Goal: Task Accomplishment & Management: Use online tool/utility

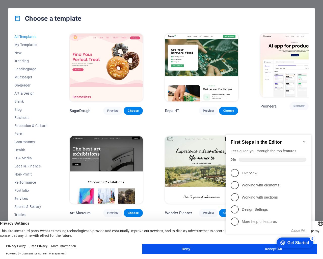
click at [23, 198] on span "Services" at bounding box center [30, 198] width 33 height 4
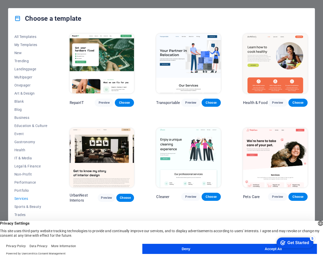
click at [291, 244] on div "Get Started" at bounding box center [299, 242] width 22 height 5
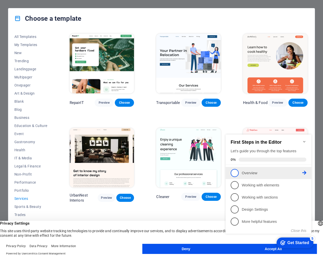
click at [235, 174] on span "1" at bounding box center [235, 173] width 8 height 8
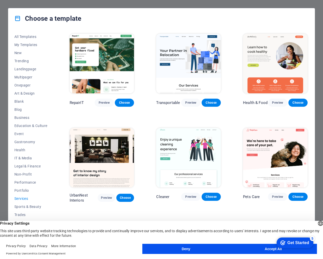
click at [299, 241] on div "Get Started" at bounding box center [299, 242] width 22 height 5
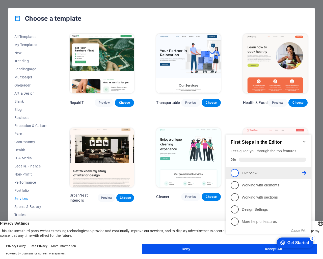
click at [267, 175] on p "Overview - incomplete" at bounding box center [272, 172] width 61 height 5
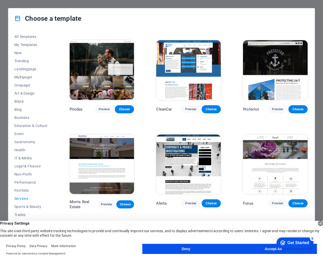
scroll to position [427, 0]
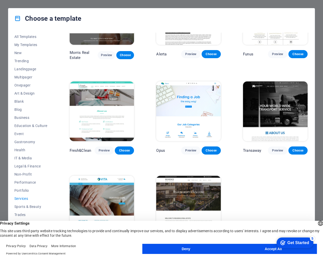
click at [295, 243] on div "Get Started" at bounding box center [299, 242] width 22 height 5
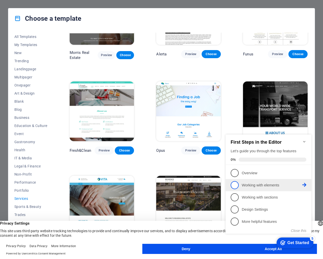
click at [257, 185] on p "Working with elements - incomplete" at bounding box center [272, 184] width 61 height 5
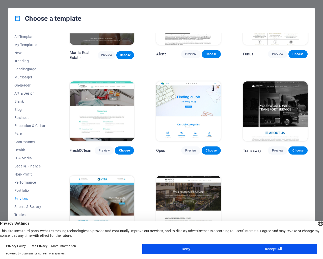
scroll to position [0, 0]
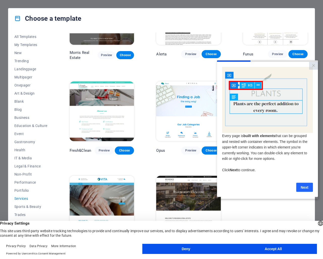
click at [304, 189] on link "Next" at bounding box center [305, 186] width 17 height 9
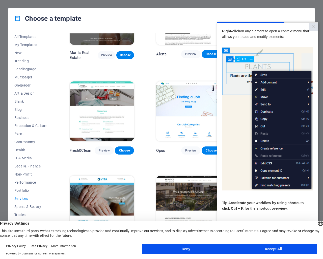
click at [250, 252] on button "Accept All" at bounding box center [273, 249] width 87 height 10
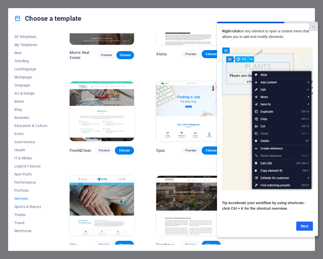
click at [302, 229] on link "Next" at bounding box center [305, 225] width 17 height 9
click at [302, 229] on appcues "× Right-click on any element to open a context menu that allows you to add and …" at bounding box center [267, 129] width 101 height 215
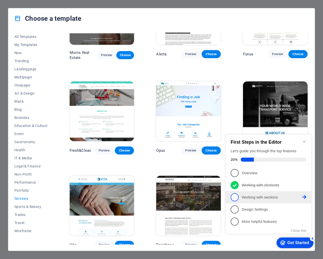
click at [254, 197] on p "Working with sections - incomplete" at bounding box center [272, 197] width 61 height 5
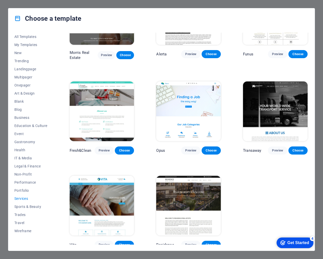
click at [299, 246] on div "checkmark Get Started 4" at bounding box center [295, 242] width 37 height 11
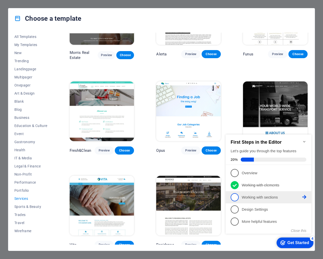
click at [268, 195] on p "Working with sections - incomplete" at bounding box center [272, 197] width 61 height 5
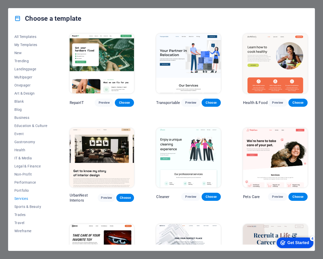
click at [292, 244] on div "Get Started" at bounding box center [299, 242] width 22 height 5
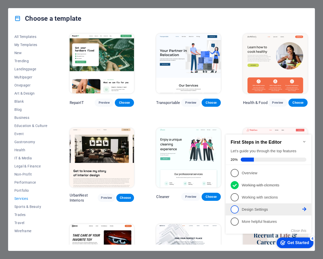
click at [250, 208] on p "Design Settings - incomplete" at bounding box center [272, 209] width 61 height 5
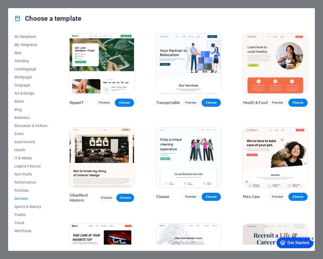
click at [299, 241] on div "Get Started" at bounding box center [299, 242] width 22 height 5
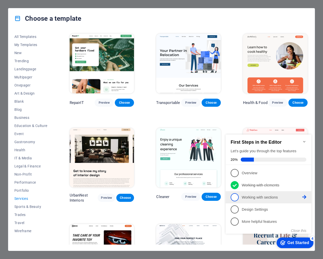
click at [302, 196] on p "Working with sections - incomplete" at bounding box center [272, 197] width 61 height 5
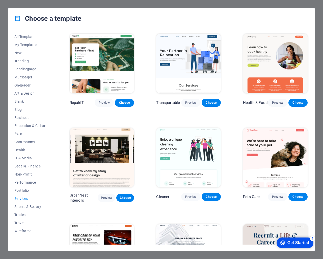
click at [297, 241] on div "Get Started" at bounding box center [299, 242] width 22 height 5
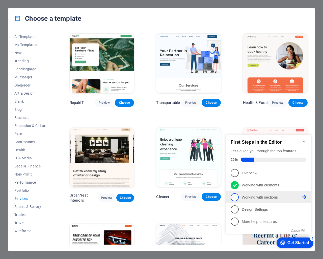
click at [304, 195] on icon at bounding box center [305, 197] width 4 height 4
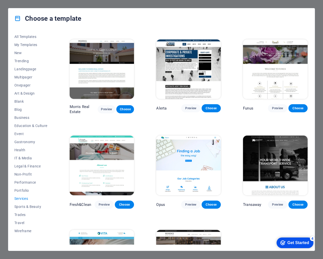
scroll to position [427, 0]
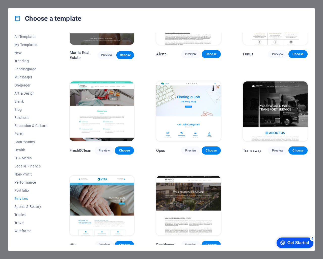
click at [301, 241] on div "Get Started" at bounding box center [299, 242] width 22 height 5
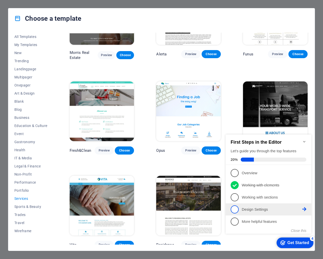
click at [300, 209] on p "Design Settings - incomplete" at bounding box center [272, 209] width 61 height 5
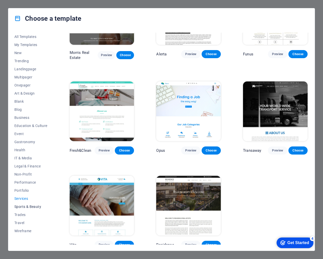
click at [21, 206] on span "Sports & Beauty" at bounding box center [30, 206] width 33 height 4
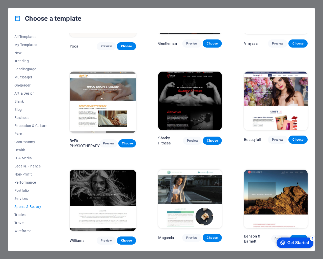
scroll to position [0, 0]
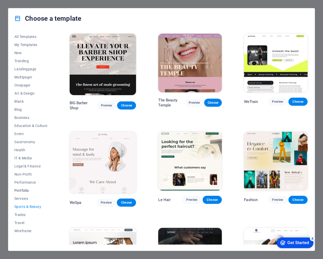
click at [22, 189] on span "Portfolio" at bounding box center [30, 190] width 33 height 4
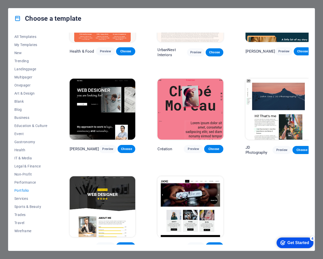
scroll to position [53, 0]
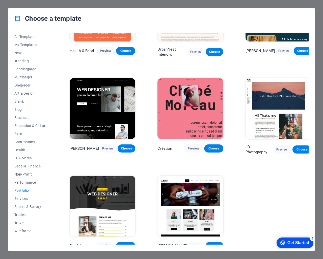
click at [21, 174] on span "Non-Profit" at bounding box center [30, 174] width 33 height 4
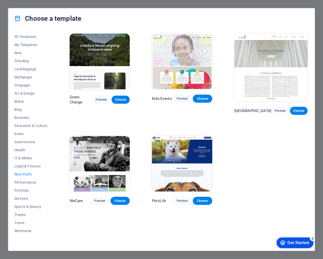
scroll to position [0, 0]
click at [25, 206] on span "Sports & Beauty" at bounding box center [30, 206] width 33 height 4
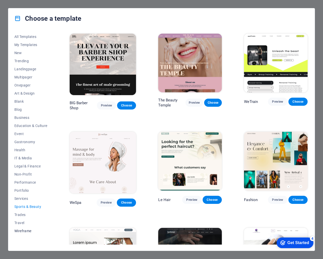
click at [15, 230] on span "Wireframe" at bounding box center [30, 231] width 33 height 4
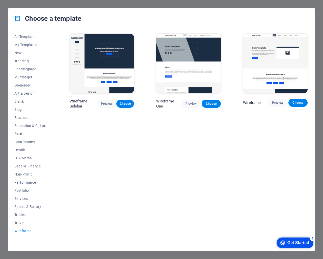
click at [18, 132] on span "Event" at bounding box center [30, 134] width 33 height 4
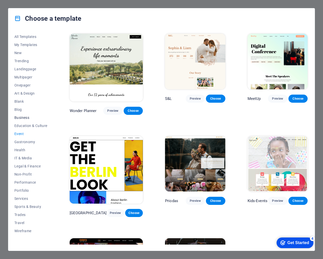
click at [19, 118] on span "Business" at bounding box center [30, 117] width 33 height 4
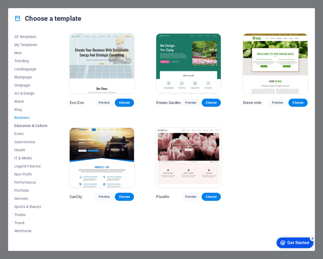
click at [19, 126] on span "Education & Culture" at bounding box center [30, 126] width 33 height 4
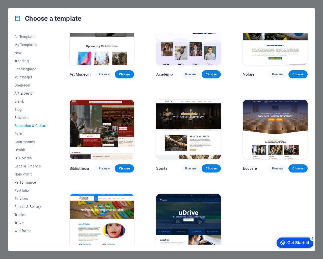
scroll to position [49, 0]
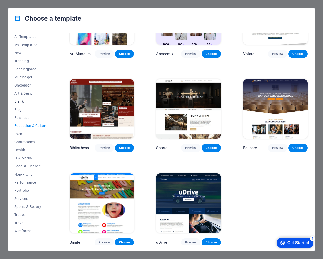
click at [18, 100] on span "Blank" at bounding box center [30, 101] width 33 height 4
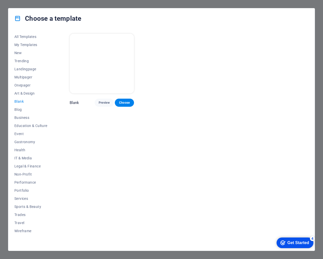
scroll to position [0, 0]
click at [17, 93] on span "Art & Design" at bounding box center [30, 93] width 33 height 4
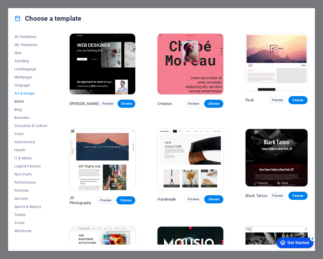
click at [19, 102] on span "Blank" at bounding box center [30, 101] width 33 height 4
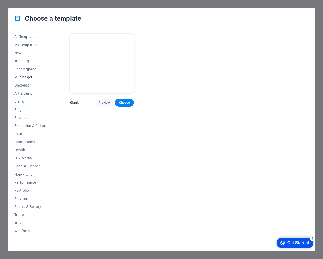
click at [21, 77] on span "Multipager" at bounding box center [30, 77] width 33 height 4
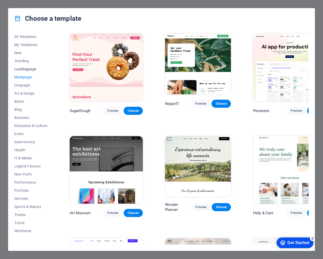
click at [20, 69] on span "Landingpage" at bounding box center [30, 69] width 33 height 4
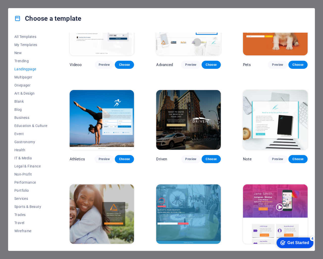
scroll to position [278, 0]
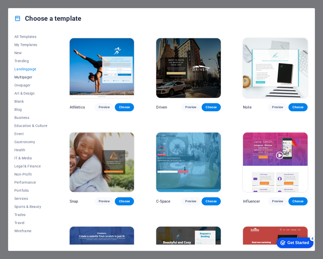
click at [22, 78] on span "Multipager" at bounding box center [30, 77] width 33 height 4
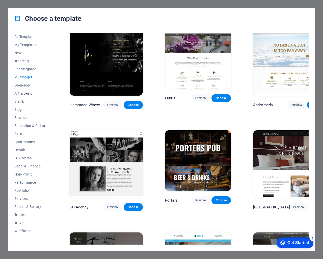
scroll to position [1734, 0]
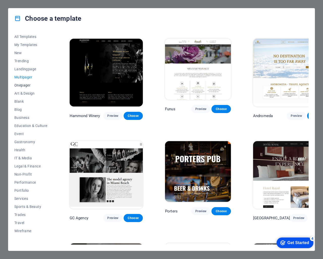
click at [24, 85] on span "Onepager" at bounding box center [30, 85] width 33 height 4
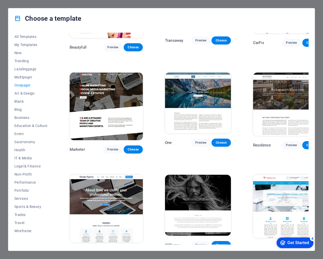
scroll to position [2027, 0]
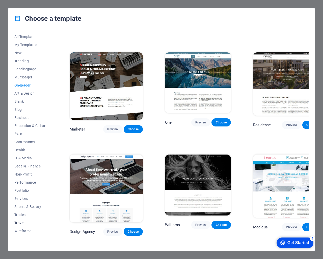
click at [19, 221] on span "Travel" at bounding box center [30, 223] width 33 height 4
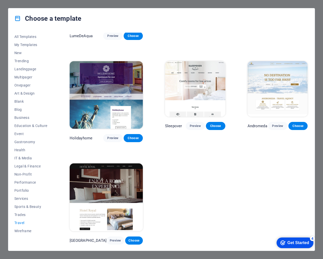
scroll to position [0, 0]
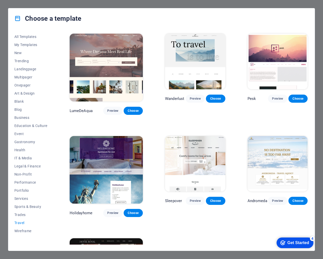
click at [19, 221] on span "Travel" at bounding box center [30, 223] width 33 height 4
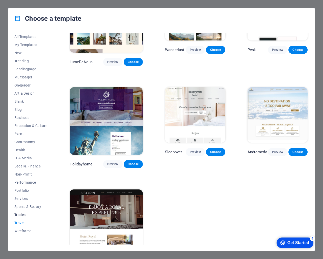
click at [19, 214] on span "Trades" at bounding box center [30, 214] width 33 height 4
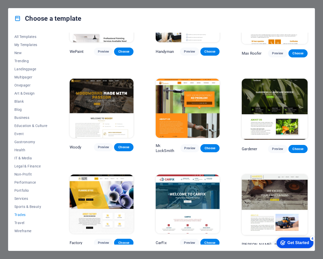
scroll to position [51, 0]
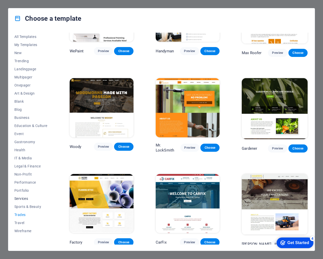
click at [20, 197] on span "Services" at bounding box center [30, 198] width 33 height 4
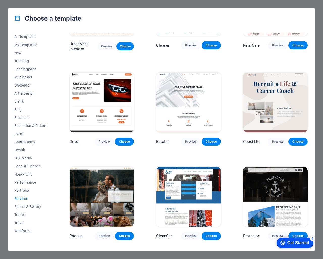
scroll to position [149, 0]
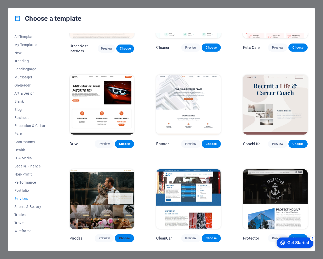
click at [129, 237] on span "Choose" at bounding box center [124, 238] width 11 height 4
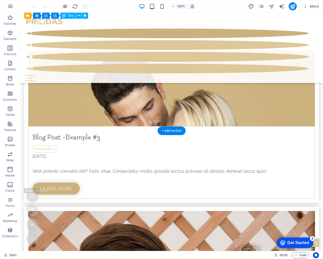
scroll to position [1991, 0]
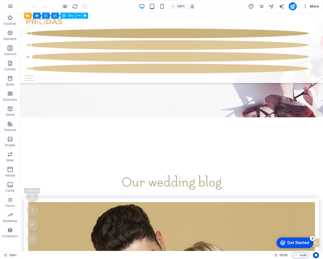
click at [313, 7] on span "More" at bounding box center [311, 6] width 16 height 5
click at [306, 6] on icon "button" at bounding box center [305, 6] width 5 height 5
click at [316, 6] on span "More" at bounding box center [311, 6] width 16 height 5
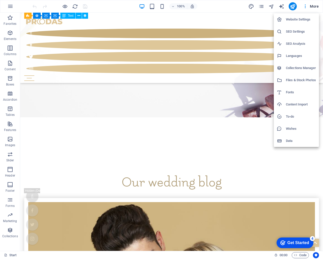
click at [298, 56] on h6 "Languages" at bounding box center [301, 56] width 30 height 6
select select "41"
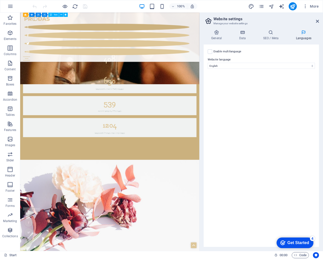
scroll to position [2281, 0]
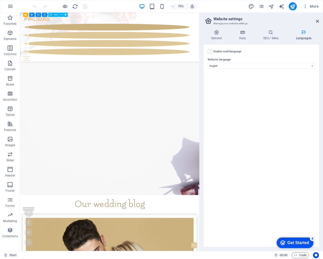
click at [210, 51] on label at bounding box center [210, 51] width 5 height 5
click at [0, 0] on input "Enable multilanguage To disable multilanguage delete all languages until only o…" at bounding box center [0, 0] width 0 height 0
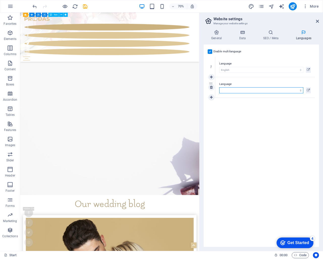
click at [286, 91] on select "Abkhazian Afar Afrikaans Akan Albanian Amharic Arabic Aragonese Armenian Assame…" at bounding box center [262, 90] width 84 height 6
click at [285, 89] on select "Abkhazian Afar Afrikaans Akan Albanian Amharic Arabic Aragonese Armenian Assame…" at bounding box center [262, 90] width 84 height 6
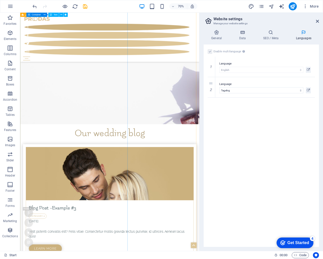
scroll to position [2332, 0]
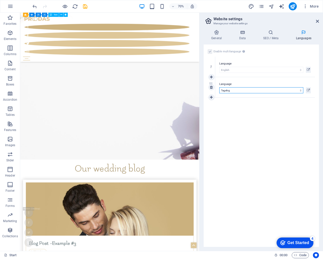
click at [259, 91] on select "Abkhazian Afar Afrikaans Akan Albanian Amharic Arabic Aragonese Armenian Assame…" at bounding box center [262, 90] width 84 height 6
select select "156"
click at [220, 87] on select "Abkhazian Afar Afrikaans Akan Albanian Amharic Arabic Aragonese Armenian Assame…" at bounding box center [262, 90] width 84 height 6
click at [245, 36] on h4 "Data" at bounding box center [244, 35] width 24 height 11
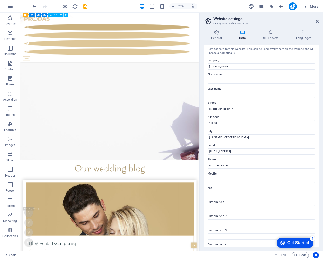
scroll to position [0, 0]
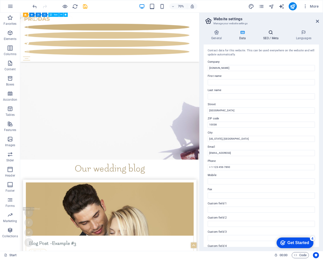
click at [272, 32] on icon at bounding box center [271, 32] width 31 height 5
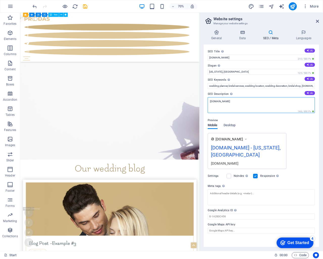
click at [241, 109] on textarea "[DOMAIN_NAME]" at bounding box center [261, 105] width 107 height 16
click at [313, 92] on button "AI" at bounding box center [310, 93] width 10 height 4
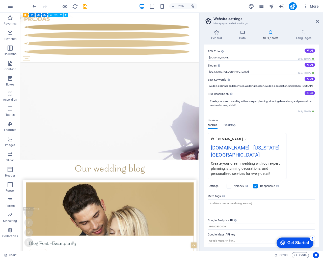
click at [311, 92] on button "AI" at bounding box center [310, 93] width 10 height 4
type textarea "Create your dream wedding with expert planners, stunning stationery, and stylis…"
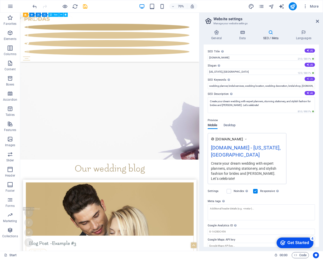
click at [307, 80] on icon at bounding box center [308, 78] width 3 height 3
type input "wedding planners, bridal fashion, wedding decoration, wedding stationery, weddi…"
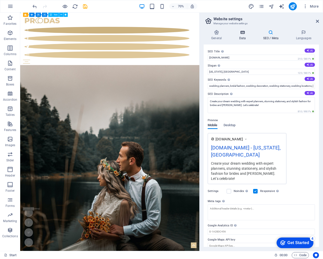
click at [245, 37] on h4 "Data" at bounding box center [244, 35] width 24 height 11
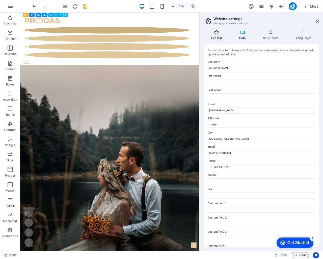
click at [215, 36] on h4 "General" at bounding box center [218, 35] width 28 height 11
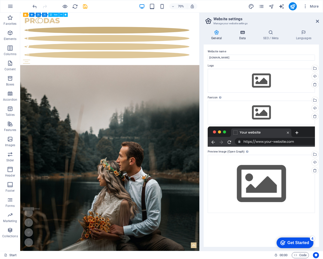
click at [243, 35] on h4 "Data" at bounding box center [244, 35] width 24 height 11
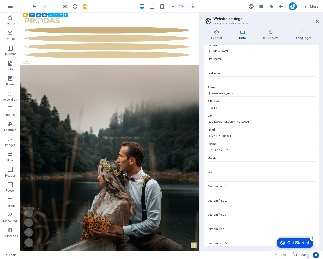
scroll to position [41, 0]
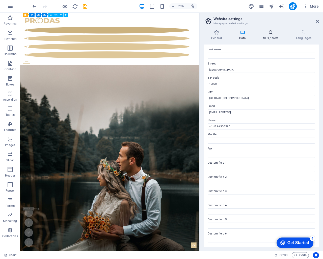
click at [270, 35] on h4 "SEO / Meta" at bounding box center [272, 35] width 33 height 11
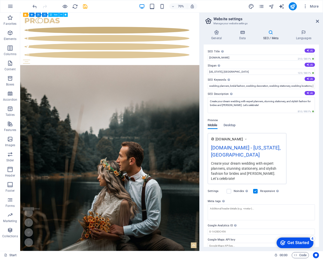
scroll to position [6, 0]
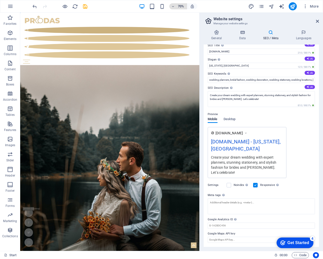
click at [173, 6] on icon "button" at bounding box center [174, 6] width 4 height 3
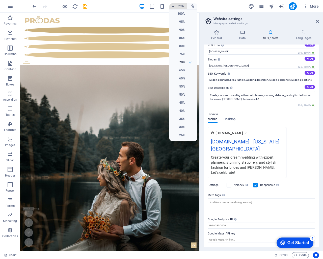
click at [173, 6] on div at bounding box center [161, 129] width 323 height 259
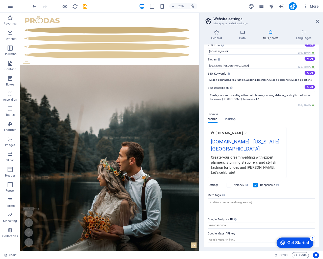
scroll to position [0, 0]
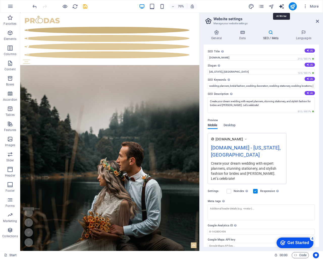
click at [282, 7] on icon "text_generator" at bounding box center [282, 7] width 6 height 6
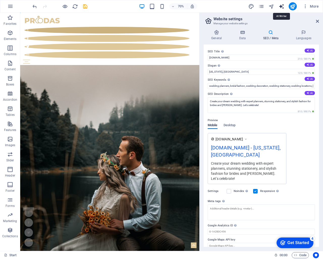
select select "English"
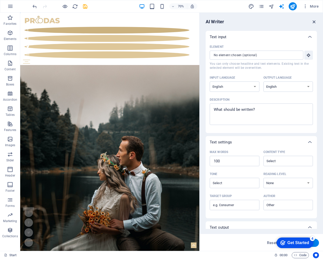
click at [316, 21] on icon "button" at bounding box center [315, 22] width 6 height 6
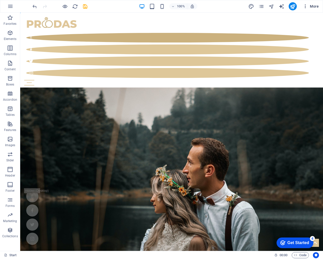
click at [312, 6] on span "More" at bounding box center [311, 6] width 16 height 5
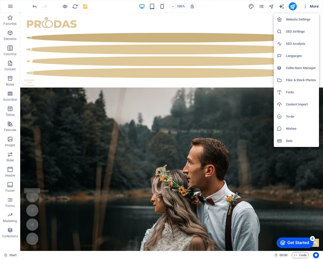
click at [292, 32] on h6 "SEO Settings" at bounding box center [301, 32] width 30 height 6
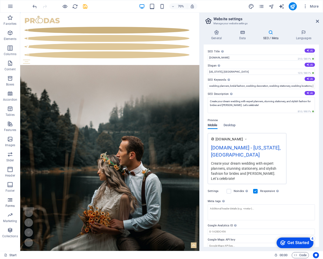
click at [10, 202] on icon "button" at bounding box center [10, 200] width 6 height 6
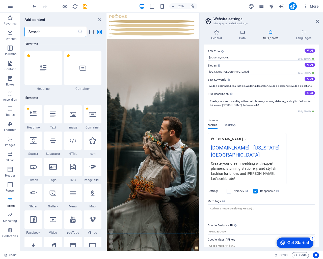
click at [11, 199] on icon "button" at bounding box center [10, 200] width 6 height 6
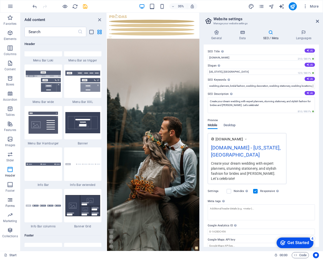
click at [9, 203] on span "Forms" at bounding box center [10, 203] width 20 height 12
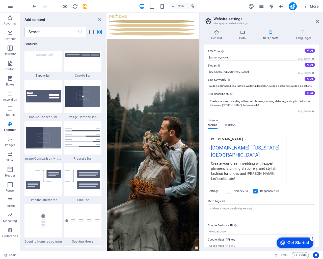
scroll to position [2021, 0]
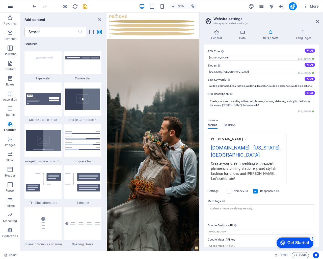
click at [11, 6] on icon "button" at bounding box center [10, 6] width 6 height 6
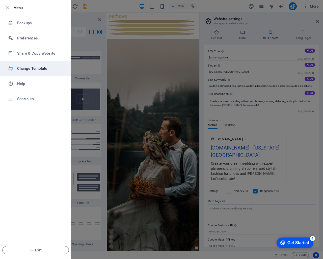
click at [35, 66] on h6 "Change Template" at bounding box center [40, 68] width 47 height 6
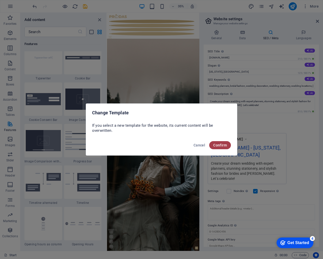
click at [217, 146] on span "Confirm" at bounding box center [220, 145] width 14 height 4
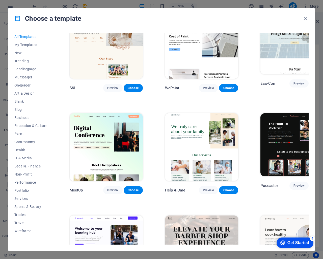
scroll to position [227, 0]
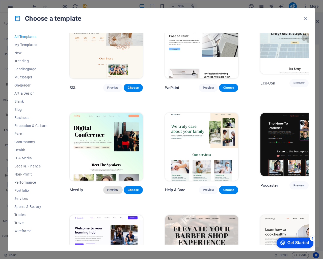
click at [107, 188] on span "Preview" at bounding box center [112, 190] width 11 height 4
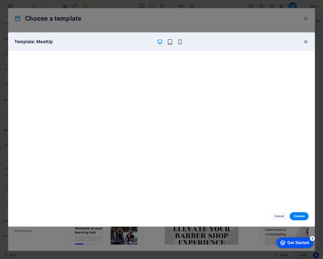
click at [306, 41] on icon "button" at bounding box center [306, 42] width 6 height 6
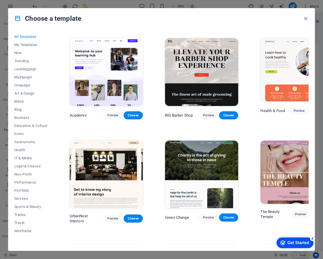
scroll to position [278, 0]
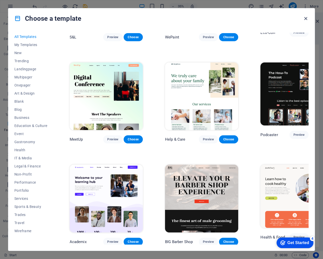
click at [305, 19] on icon "button" at bounding box center [306, 19] width 6 height 6
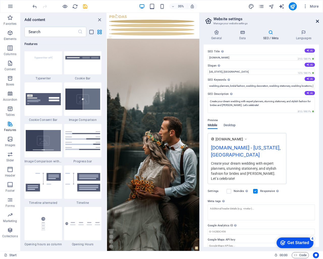
click at [319, 21] on icon at bounding box center [317, 21] width 3 height 4
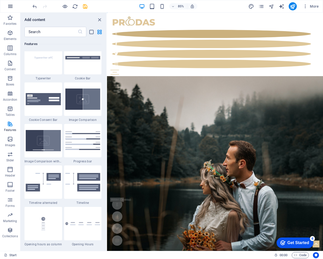
click at [8, 7] on icon "button" at bounding box center [10, 6] width 6 height 6
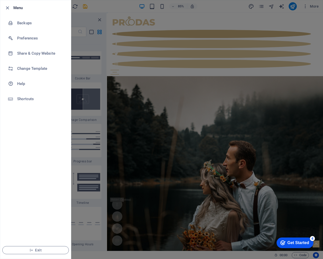
click at [191, 65] on div at bounding box center [161, 129] width 323 height 259
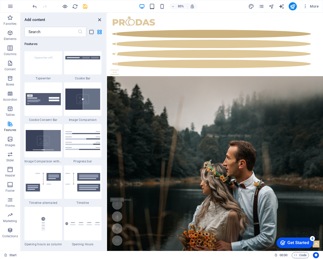
click at [99, 19] on icon "close panel" at bounding box center [100, 20] width 6 height 6
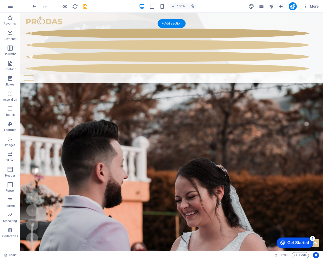
scroll to position [783, 0]
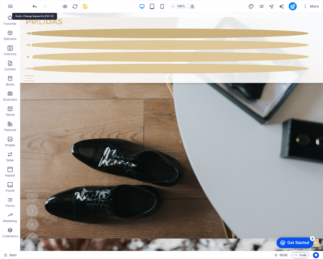
click at [34, 7] on icon "undo" at bounding box center [35, 7] width 6 height 6
click at [43, 7] on icon "redo" at bounding box center [45, 7] width 6 height 6
click at [43, 7] on div at bounding box center [60, 6] width 57 height 8
click at [37, 7] on icon "undo" at bounding box center [35, 7] width 6 height 6
click at [7, 7] on button "button" at bounding box center [10, 6] width 12 height 12
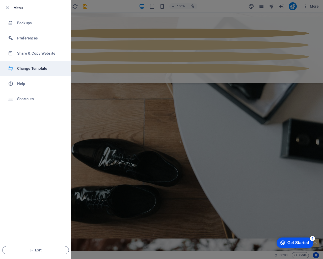
click at [34, 69] on h6 "Change Template" at bounding box center [40, 68] width 47 height 6
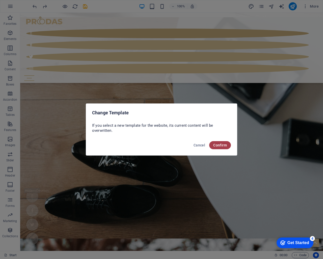
click at [216, 144] on span "Confirm" at bounding box center [220, 145] width 14 height 4
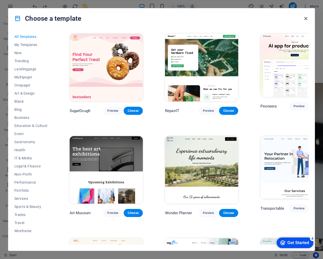
click at [305, 18] on icon "button" at bounding box center [306, 19] width 6 height 6
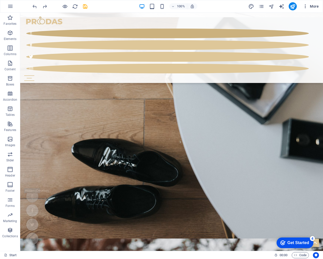
click at [310, 7] on span "More" at bounding box center [311, 6] width 16 height 5
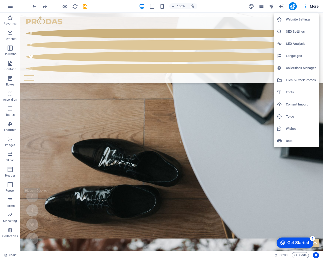
click at [142, 70] on div at bounding box center [161, 129] width 323 height 259
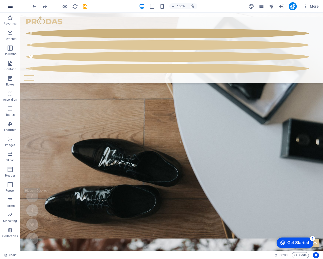
click at [9, 6] on icon "button" at bounding box center [10, 6] width 6 height 6
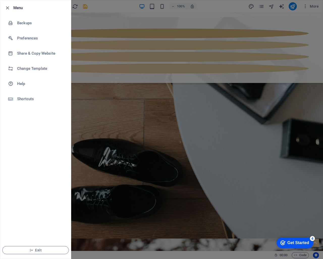
click at [106, 118] on div at bounding box center [161, 129] width 323 height 259
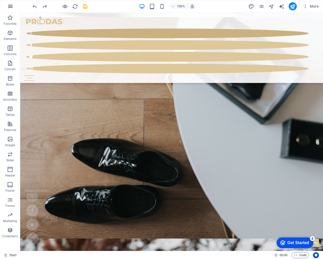
click at [10, 9] on icon "button" at bounding box center [10, 6] width 6 height 6
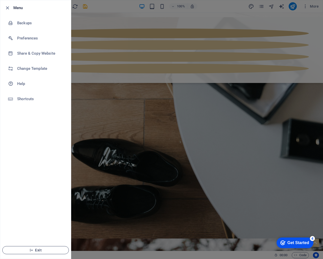
click at [39, 249] on span "Exit" at bounding box center [36, 250] width 58 height 4
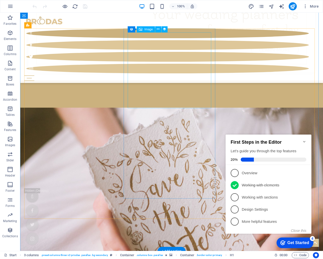
scroll to position [556, 0]
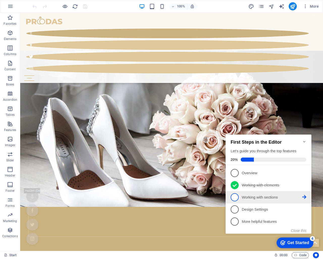
click at [305, 196] on icon at bounding box center [305, 197] width 4 height 4
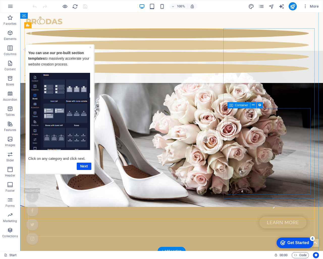
scroll to position [682, 0]
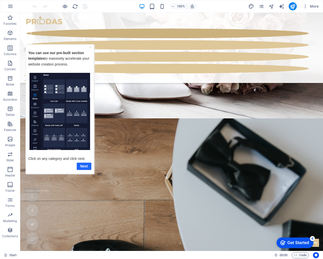
click at [81, 166] on link "Next" at bounding box center [84, 165] width 15 height 7
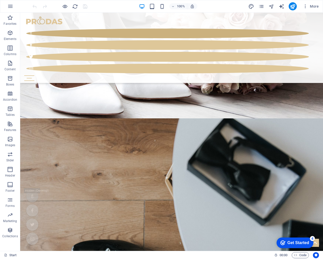
scroll to position [0, 0]
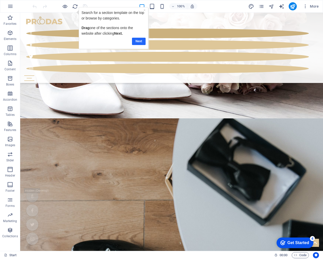
click at [139, 42] on link "Next" at bounding box center [139, 41] width 14 height 7
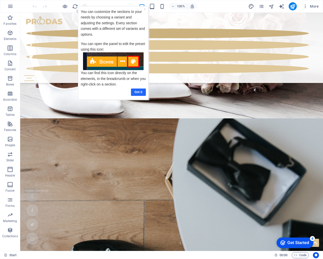
click at [140, 94] on link "Got it" at bounding box center [138, 91] width 15 height 7
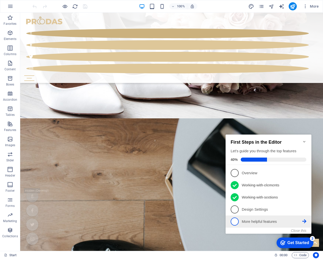
click at [303, 220] on icon at bounding box center [305, 221] width 4 height 4
click at [303, 220] on div "checkmark Get Started 3 First Steps in the Editor Let's guide you through the t…" at bounding box center [270, 188] width 92 height 123
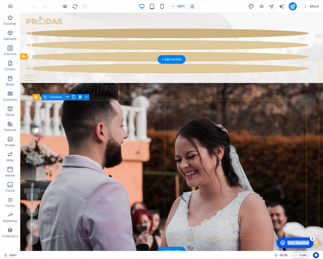
scroll to position [985, 0]
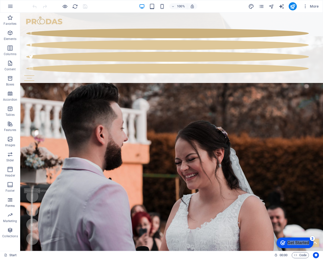
click at [12, 204] on p "Forms" at bounding box center [10, 206] width 9 height 4
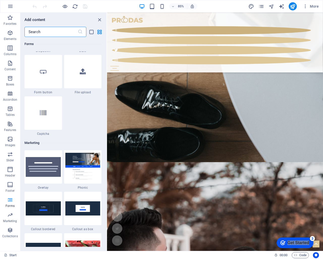
scroll to position [3915, 0]
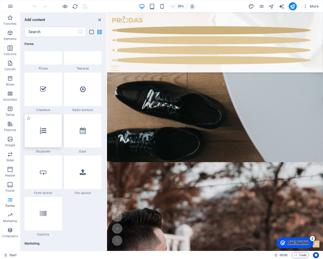
click at [44, 131] on icon at bounding box center [43, 130] width 7 height 7
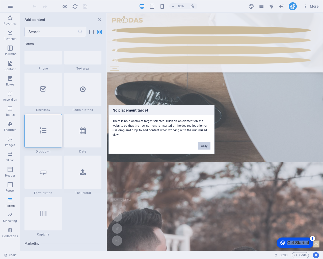
click at [200, 146] on button "Okay" at bounding box center [204, 146] width 13 height 8
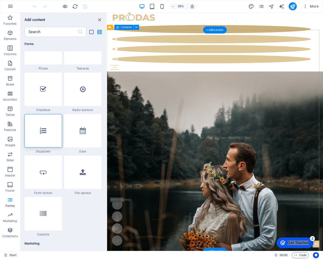
scroll to position [0, 0]
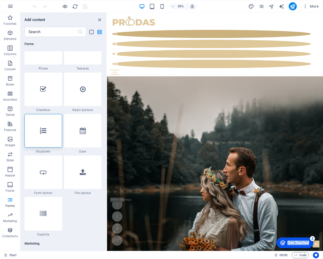
click at [292, 245] on div "Get Started" at bounding box center [299, 242] width 22 height 5
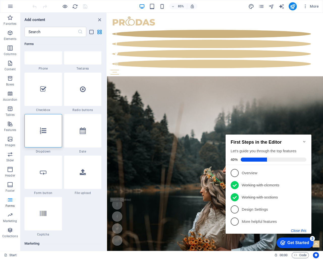
click at [300, 230] on button "Close this" at bounding box center [298, 230] width 15 height 4
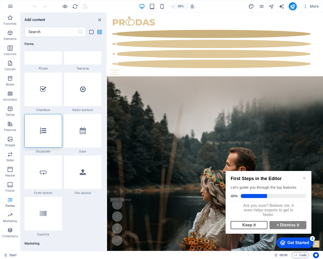
click at [256, 229] on link "Keep it" at bounding box center [249, 225] width 37 height 8
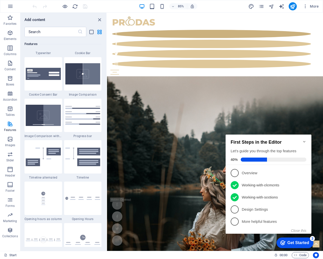
scroll to position [1935, 0]
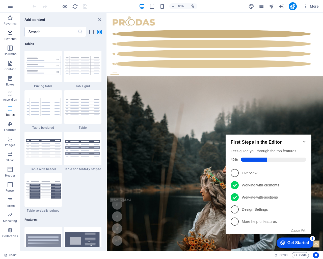
click at [9, 36] on span "Elements" at bounding box center [10, 36] width 20 height 12
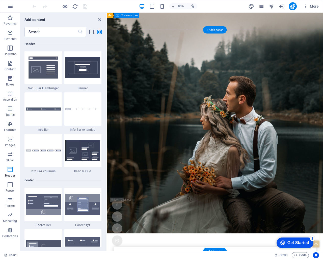
scroll to position [0, 0]
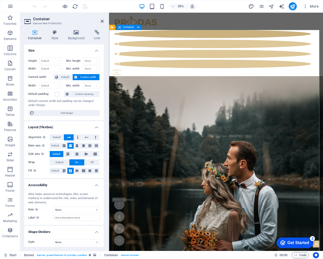
click at [74, 32] on icon at bounding box center [76, 32] width 25 height 5
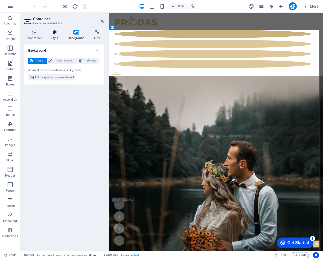
click at [55, 33] on icon at bounding box center [55, 32] width 14 height 5
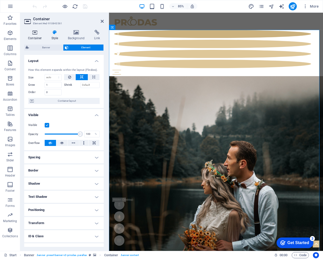
click at [36, 33] on icon at bounding box center [34, 32] width 21 height 5
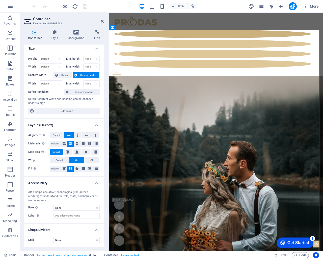
scroll to position [2, 0]
click at [56, 33] on icon at bounding box center [55, 32] width 14 height 5
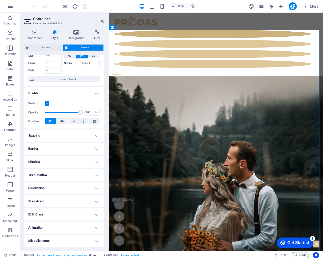
scroll to position [0, 0]
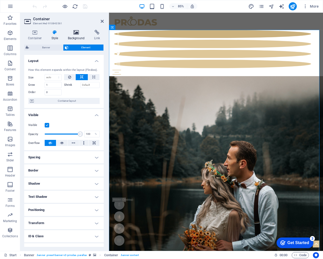
click at [78, 34] on icon at bounding box center [76, 32] width 25 height 5
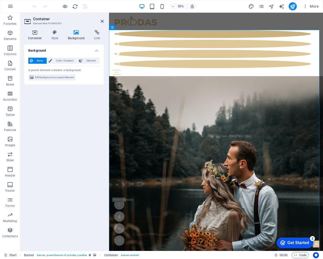
click at [37, 35] on h4 "Container" at bounding box center [35, 35] width 23 height 11
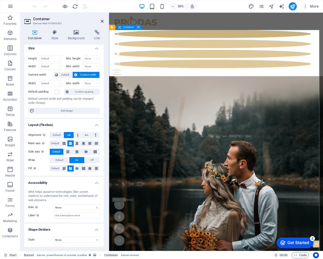
click at [140, 26] on button at bounding box center [138, 27] width 5 height 5
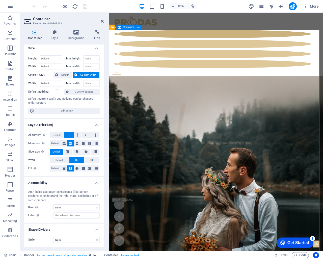
click at [263, 6] on icon "pages" at bounding box center [262, 7] width 6 height 6
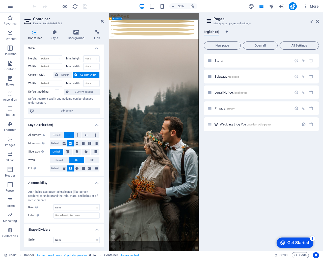
click at [308, 7] on span "More" at bounding box center [311, 6] width 16 height 5
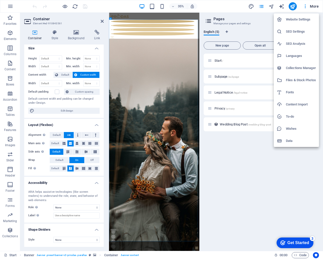
click at [157, 65] on div at bounding box center [161, 129] width 323 height 259
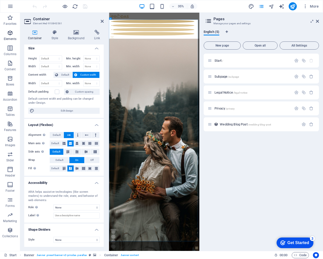
click at [10, 35] on icon "button" at bounding box center [10, 33] width 6 height 6
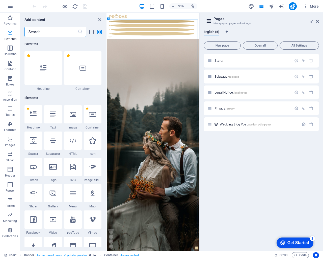
scroll to position [54, 0]
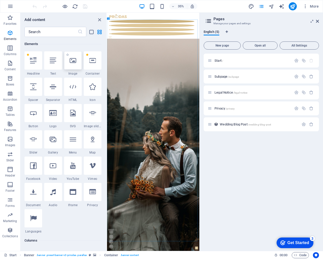
click at [75, 65] on div at bounding box center [73, 60] width 18 height 18
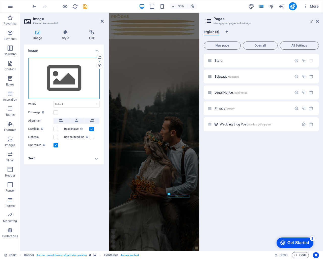
click at [74, 59] on div "Drag files here, click to choose files or select files from Files or our free s…" at bounding box center [63, 78] width 71 height 41
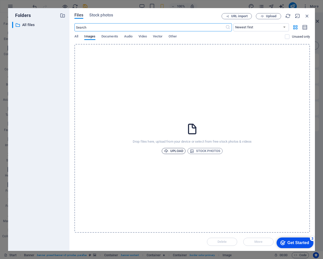
click at [177, 152] on span "Upload" at bounding box center [173, 151] width 19 height 6
click at [208, 151] on span "Stock photos" at bounding box center [205, 151] width 31 height 6
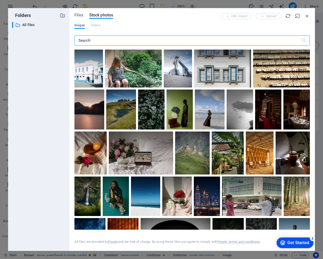
click at [98, 40] on input "text" at bounding box center [188, 40] width 227 height 10
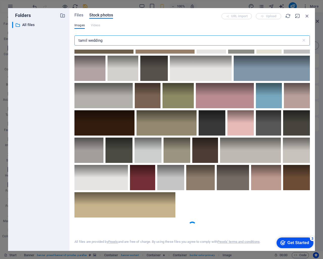
scroll to position [1692, 0]
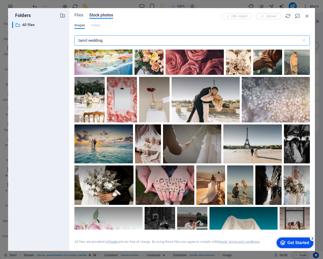
click at [88, 41] on input "tamil wedding" at bounding box center [188, 40] width 227 height 10
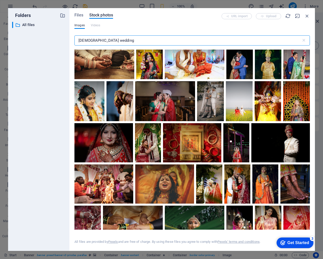
scroll to position [1263, 0]
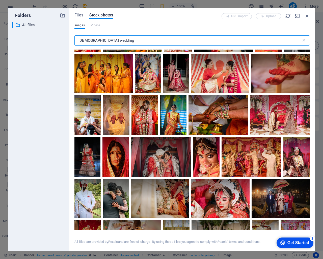
click at [112, 38] on input "[DEMOGRAPHIC_DATA] wedding" at bounding box center [188, 40] width 227 height 10
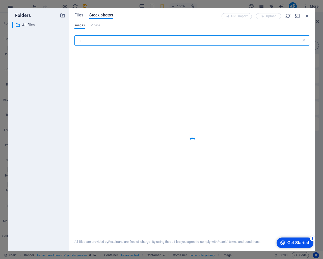
type input "h"
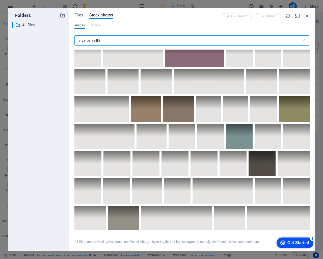
scroll to position [893, 0]
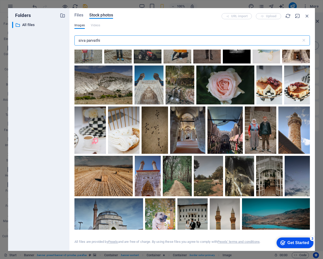
click at [111, 36] on input "siva parvathi" at bounding box center [188, 40] width 227 height 10
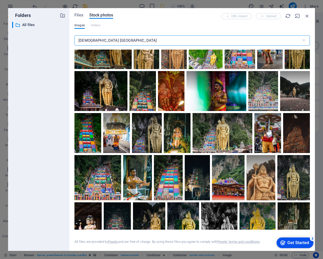
scroll to position [0, 0]
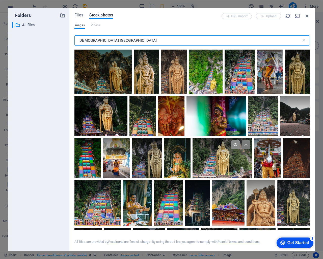
type input "[DEMOGRAPHIC_DATA] [GEOGRAPHIC_DATA]"
click at [233, 145] on icon at bounding box center [235, 144] width 9 height 9
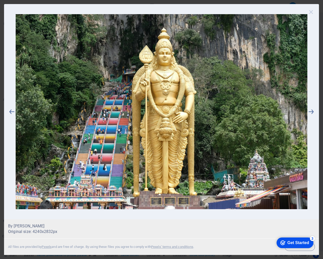
click at [311, 13] on icon at bounding box center [312, 12] width 8 height 8
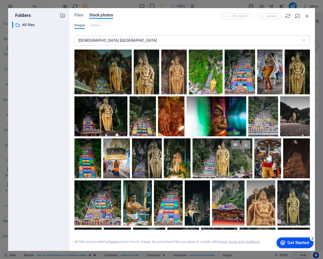
click at [245, 146] on icon at bounding box center [246, 144] width 9 height 9
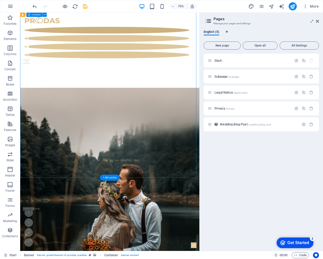
scroll to position [101, 0]
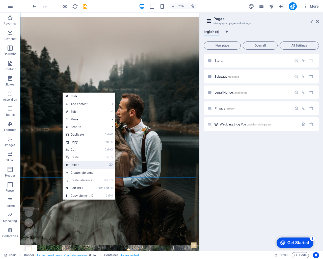
click at [81, 164] on link "⌦ Delete" at bounding box center [80, 165] width 34 height 8
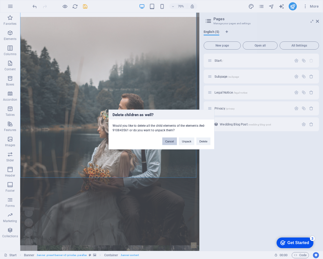
click at [173, 141] on button "Cancel" at bounding box center [169, 141] width 15 height 8
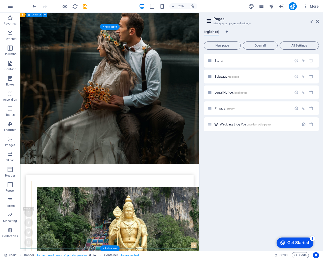
scroll to position [0, 0]
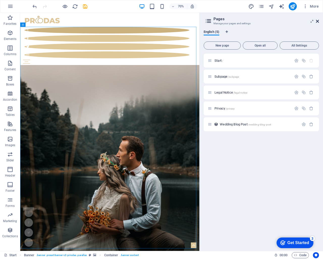
click at [317, 20] on icon at bounding box center [317, 21] width 3 height 4
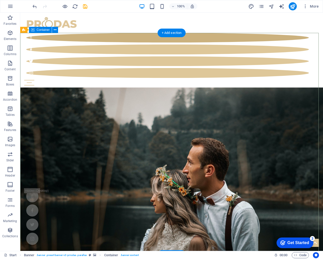
click at [57, 29] on button at bounding box center [55, 30] width 6 height 6
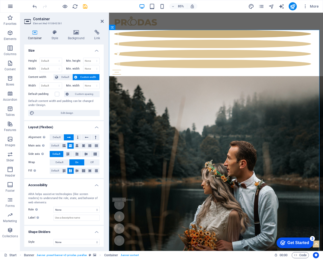
click at [11, 7] on icon "button" at bounding box center [10, 6] width 6 height 6
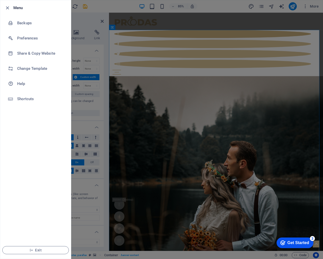
click at [176, 85] on div at bounding box center [161, 129] width 323 height 259
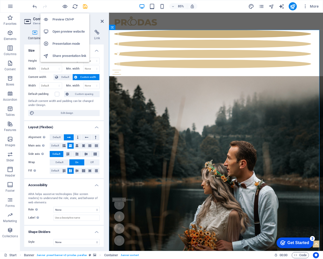
click at [67, 19] on h6 "Preview Ctrl+P" at bounding box center [70, 19] width 34 height 6
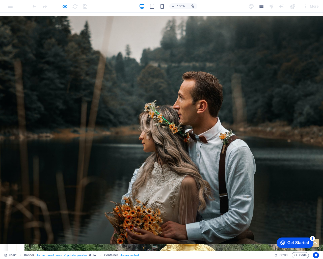
scroll to position [227, 0]
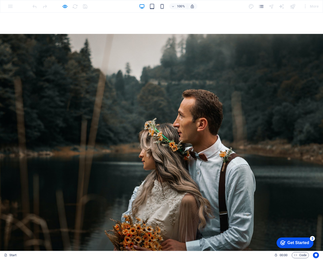
scroll to position [0, 0]
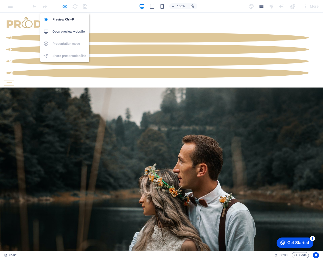
click at [65, 7] on icon "button" at bounding box center [65, 7] width 6 height 6
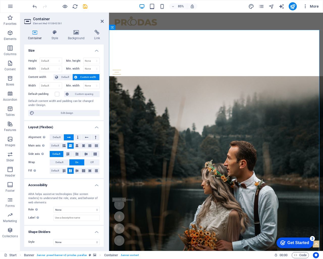
click at [306, 7] on icon "button" at bounding box center [305, 6] width 5 height 5
click at [306, 7] on div "Website Settings SEO Settings SEO Analysis Languages Collections Manager Files …" at bounding box center [161, 131] width 323 height 256
click at [35, 6] on icon "undo" at bounding box center [35, 7] width 6 height 6
click at [101, 20] on icon at bounding box center [102, 21] width 3 height 4
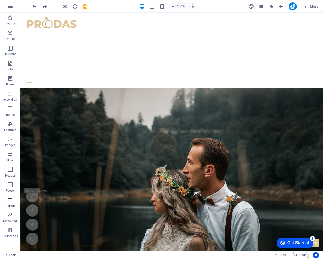
click at [11, 201] on icon "button" at bounding box center [10, 200] width 6 height 6
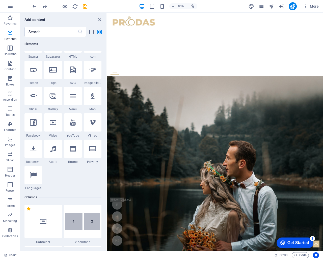
scroll to position [126, 0]
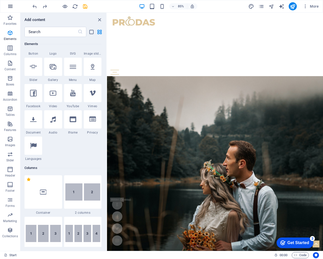
click at [9, 7] on icon "button" at bounding box center [10, 6] width 6 height 6
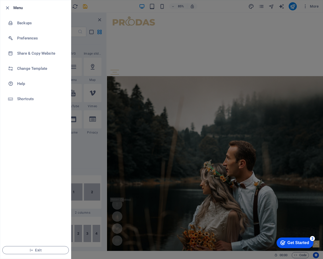
click at [9, 7] on div "Menu Backups Preferences Share & Copy Website Change Template Help Shortcuts Ex…" at bounding box center [161, 129] width 323 height 259
click at [30, 69] on h6 "Change Template" at bounding box center [40, 68] width 47 height 6
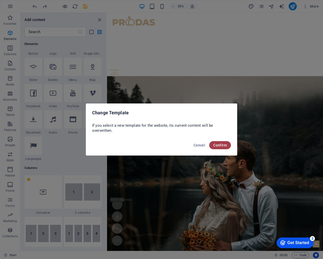
click at [217, 144] on span "Confirm" at bounding box center [220, 145] width 14 height 4
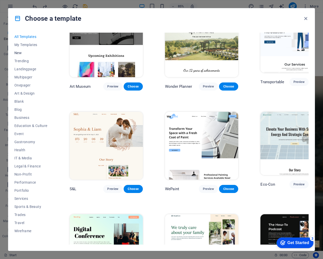
click at [20, 53] on span "New" at bounding box center [30, 53] width 33 height 4
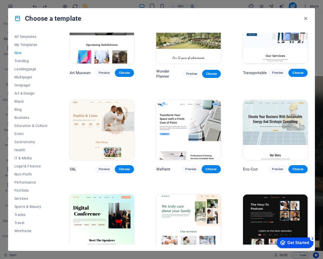
scroll to position [0, 0]
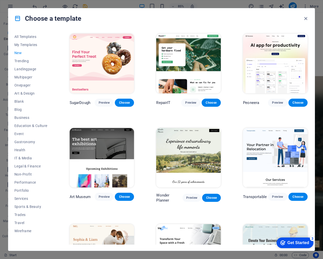
click at [17, 54] on span "New" at bounding box center [30, 53] width 33 height 4
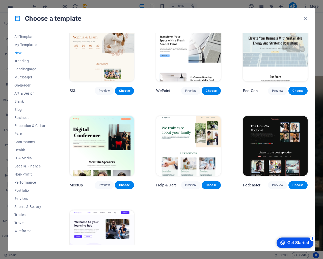
scroll to position [238, 0]
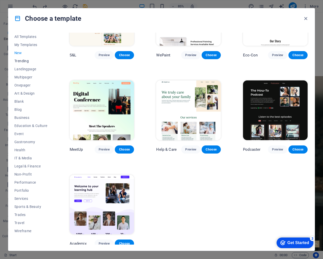
click at [19, 60] on span "Trending" at bounding box center [30, 61] width 33 height 4
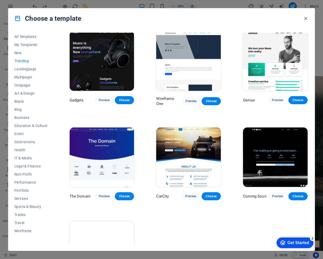
scroll to position [333, 0]
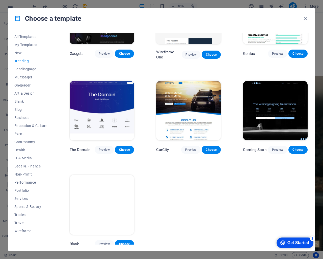
click at [23, 62] on span "Trending" at bounding box center [30, 61] width 33 height 4
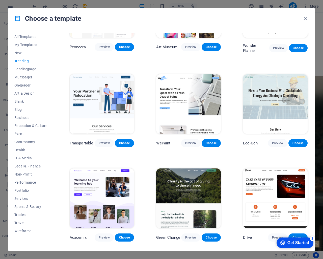
scroll to position [0, 0]
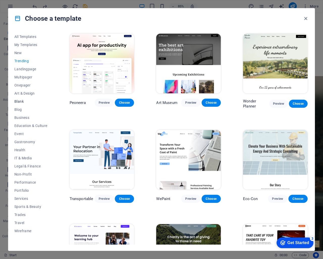
click at [16, 101] on span "Blank" at bounding box center [30, 101] width 33 height 4
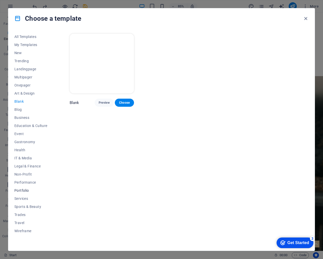
click at [19, 192] on button "Portfolio" at bounding box center [30, 190] width 33 height 8
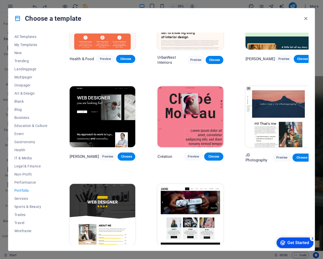
scroll to position [53, 0]
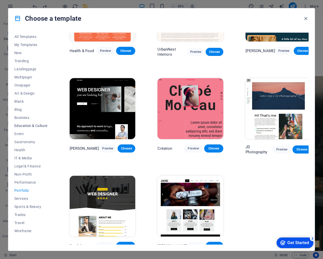
click at [23, 124] on span "Education & Culture" at bounding box center [30, 126] width 33 height 4
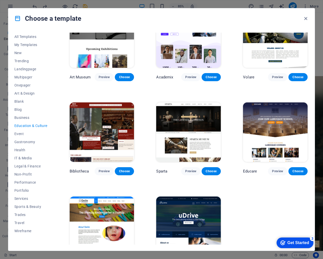
scroll to position [49, 0]
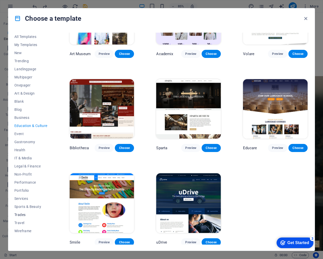
click at [21, 213] on span "Trades" at bounding box center [30, 214] width 33 height 4
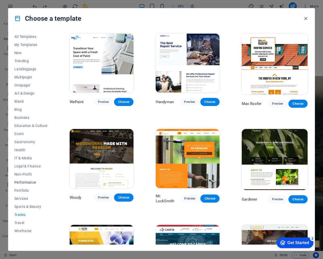
click at [22, 182] on span "Performance" at bounding box center [30, 182] width 33 height 4
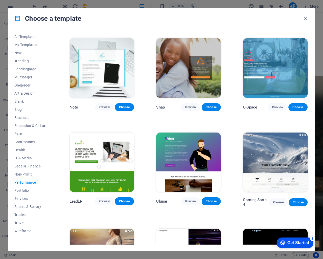
scroll to position [333, 0]
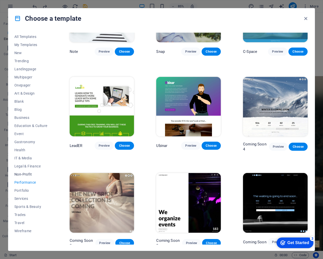
click at [24, 174] on span "Non-Profit" at bounding box center [30, 174] width 33 height 4
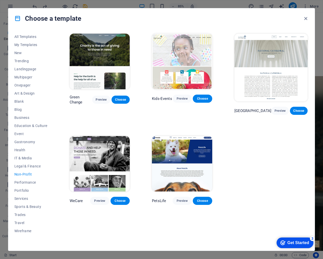
scroll to position [0, 0]
click at [21, 100] on span "Blank" at bounding box center [30, 101] width 33 height 4
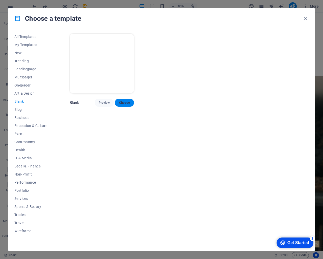
click at [128, 103] on span "Choose" at bounding box center [124, 103] width 11 height 4
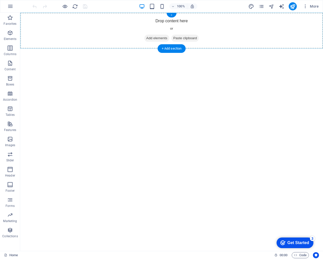
click at [173, 15] on div "+" at bounding box center [172, 15] width 10 height 5
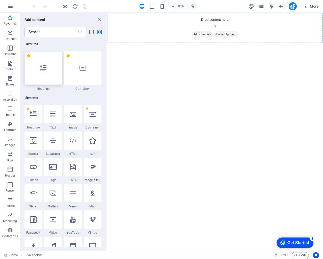
click at [47, 72] on div at bounding box center [44, 67] width 38 height 33
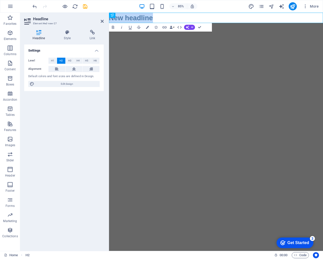
click at [252, 25] on html "Skip to main content New headline" at bounding box center [235, 19] width 252 height 12
click at [51, 60] on span "H1" at bounding box center [52, 61] width 3 height 6
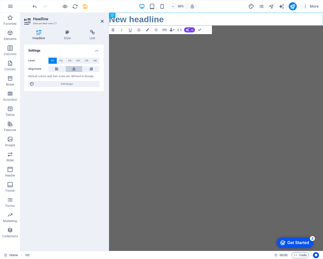
click at [77, 69] on button at bounding box center [74, 69] width 17 height 6
click at [238, 19] on h1 "New headline" at bounding box center [235, 20] width 252 height 15
click at [269, 20] on h1 "New headline" at bounding box center [235, 20] width 252 height 15
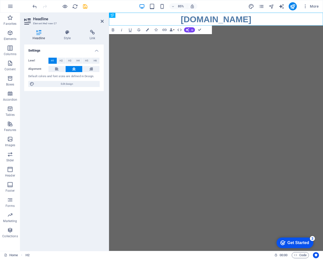
click at [235, 28] on html "Skip to main content ​FREEHINDUMATRIMONY.MY" at bounding box center [235, 20] width 252 height 15
click at [125, 16] on icon at bounding box center [123, 15] width 2 height 5
click at [235, 28] on html "Skip to main content ​FREEHINDUMATRIMONY.MY" at bounding box center [235, 20] width 252 height 15
click at [102, 21] on icon at bounding box center [102, 21] width 3 height 4
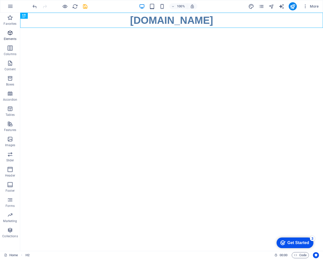
click at [9, 34] on icon "button" at bounding box center [10, 33] width 6 height 6
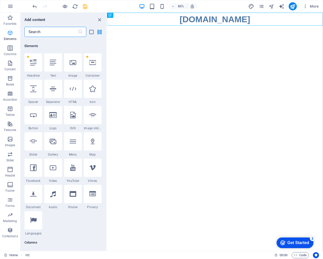
scroll to position [54, 0]
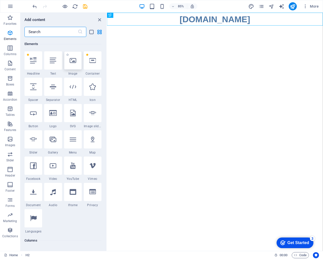
click at [73, 68] on div at bounding box center [73, 60] width 18 height 18
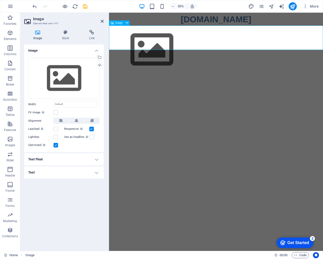
click at [135, 45] on figure at bounding box center [235, 56] width 252 height 57
click at [128, 25] on icon at bounding box center [127, 23] width 2 height 5
click at [194, 85] on html "Skip to main content FREEHINDUMATRIMONY.MY" at bounding box center [235, 49] width 252 height 72
click at [136, 47] on figure at bounding box center [235, 56] width 252 height 57
click at [134, 43] on figure at bounding box center [235, 56] width 252 height 57
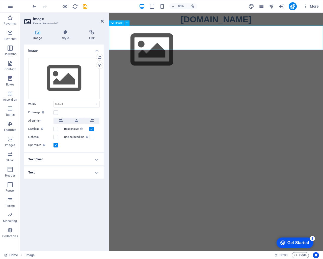
click at [134, 43] on figure at bounding box center [235, 56] width 252 height 57
click at [60, 78] on div "Drag files here, click to choose files or select files from Files or our free s…" at bounding box center [63, 78] width 71 height 41
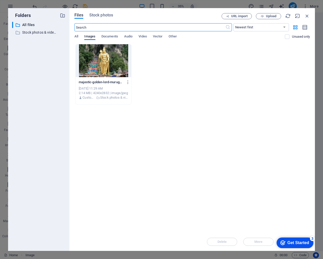
click at [107, 67] on div at bounding box center [104, 60] width 56 height 33
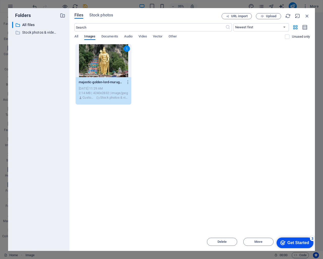
click at [107, 67] on div "1" at bounding box center [104, 60] width 56 height 33
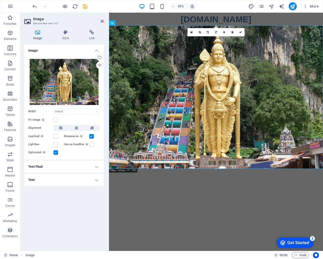
click at [232, 196] on html "Skip to main content FREEHINDUMATRIMONY.MY" at bounding box center [235, 104] width 252 height 183
click at [104, 22] on aside "Image Element #ed-new-147 Image Style Link Image Drag files here, click to choo…" at bounding box center [64, 132] width 89 height 238
click at [103, 21] on icon at bounding box center [102, 21] width 3 height 4
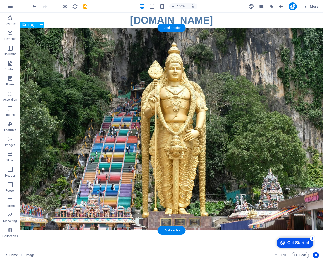
click at [91, 100] on figure at bounding box center [171, 129] width 303 height 202
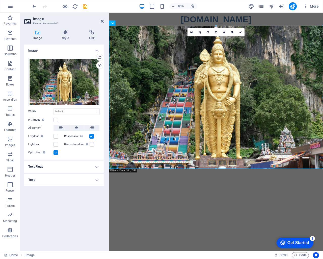
click at [176, 196] on html "Skip to main content FREEHINDUMATRIMONY.MY" at bounding box center [235, 104] width 252 height 183
click at [12, 21] on span "Favorites" at bounding box center [10, 21] width 20 height 12
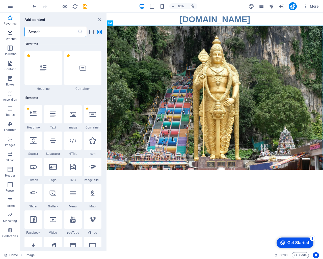
click at [10, 33] on icon "button" at bounding box center [10, 33] width 6 height 6
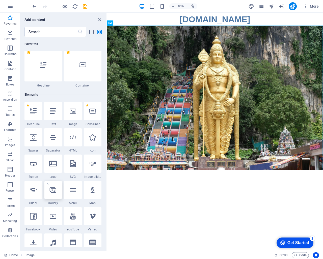
scroll to position [104, 0]
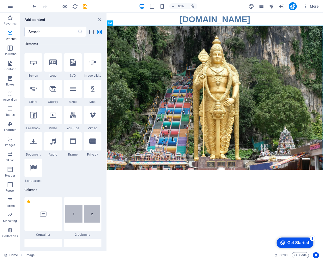
click at [147, 198] on html "Skip to main content FREEHINDUMATRIMONY.MY" at bounding box center [234, 105] width 254 height 185
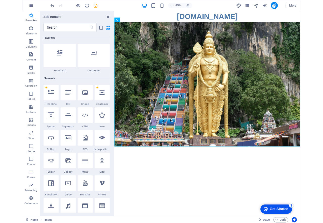
scroll to position [3, 0]
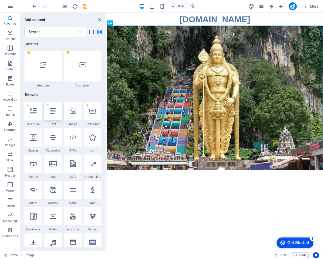
click at [55, 112] on icon at bounding box center [53, 111] width 7 height 7
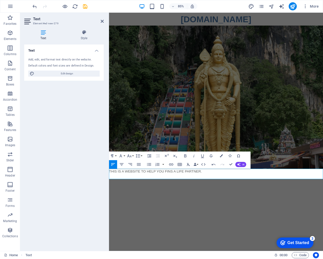
click at [183, 198] on p "THIS IS A WEBSITE TO HELP YOU FINS A LIFE PARTNER." at bounding box center [235, 199] width 252 height 6
click at [142, 204] on p "​" at bounding box center [235, 205] width 252 height 6
click at [150, 203] on p "​" at bounding box center [235, 205] width 252 height 6
click at [225, 198] on p "THIS IS A WEBSITE TO HELP YOU FIND A LIFE PARTNER." at bounding box center [235, 199] width 252 height 6
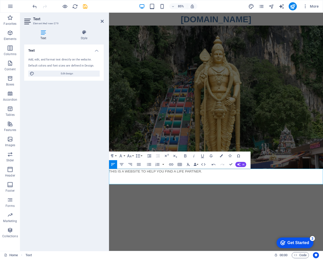
click at [135, 205] on p "​" at bounding box center [235, 205] width 252 height 6
click at [10, 9] on icon "button" at bounding box center [10, 6] width 6 height 6
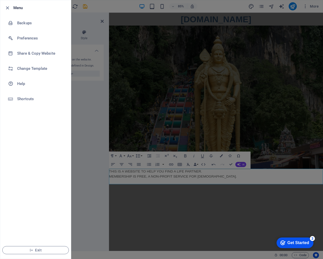
click at [86, 105] on div at bounding box center [161, 129] width 323 height 259
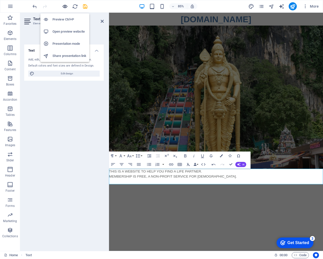
click at [65, 8] on icon "button" at bounding box center [65, 7] width 6 height 6
click at [63, 18] on h6 "Preview Ctrl+P" at bounding box center [70, 19] width 34 height 6
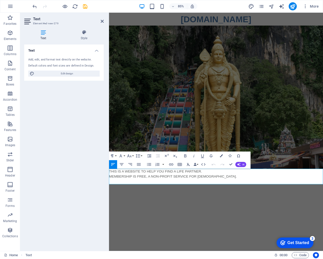
click at [211, 214] on html "Skip to main content FREEHINDUMATRIMONY.MY THIS IS A WEBSITE TO HELP YOU FIND A…" at bounding box center [235, 114] width 252 height 202
click at [237, 148] on figure at bounding box center [235, 112] width 252 height 168
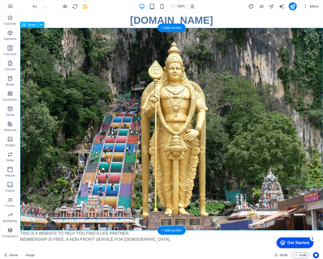
click at [176, 163] on figure at bounding box center [171, 129] width 303 height 202
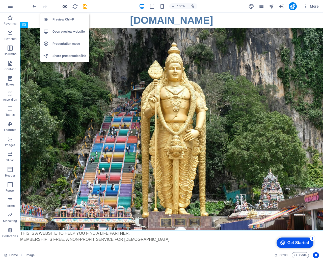
click at [67, 6] on icon "button" at bounding box center [65, 7] width 6 height 6
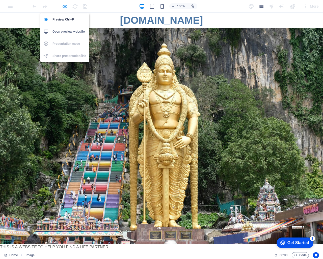
click at [63, 5] on icon "button" at bounding box center [65, 7] width 6 height 6
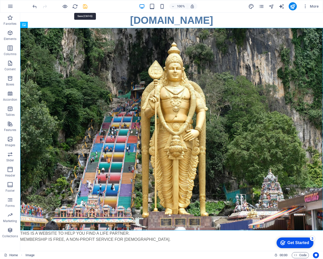
click at [85, 8] on icon "save" at bounding box center [85, 7] width 6 height 6
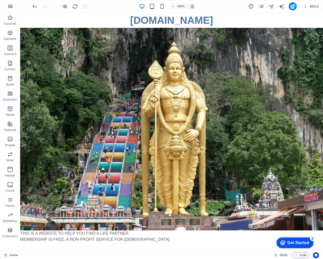
click at [8, 6] on icon "button" at bounding box center [10, 6] width 6 height 6
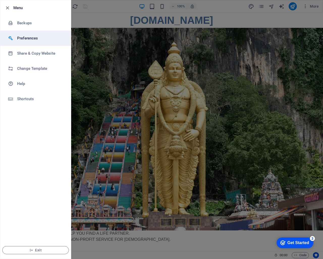
click at [28, 39] on h6 "Preferences" at bounding box center [40, 38] width 47 height 6
